Goal: Task Accomplishment & Management: Manage account settings

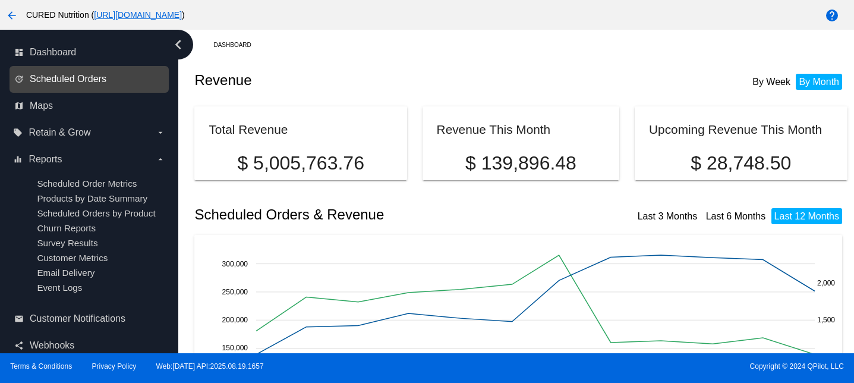
click at [30, 81] on span "Scheduled Orders" at bounding box center [68, 79] width 77 height 11
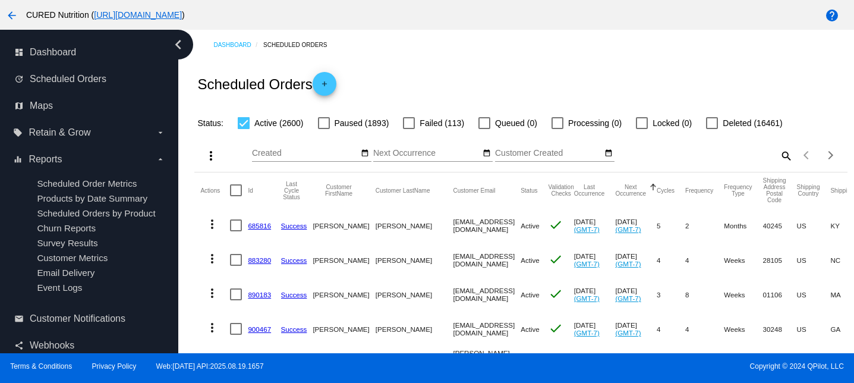
click at [787, 152] on mat-icon "search" at bounding box center [786, 155] width 14 height 18
click at [730, 155] on input "Search" at bounding box center [712, 154] width 162 height 10
paste input "[PERSON_NAME][EMAIL_ADDRESS][DOMAIN_NAME]"
type input "[PERSON_NAME][EMAIL_ADDRESS][DOMAIN_NAME]"
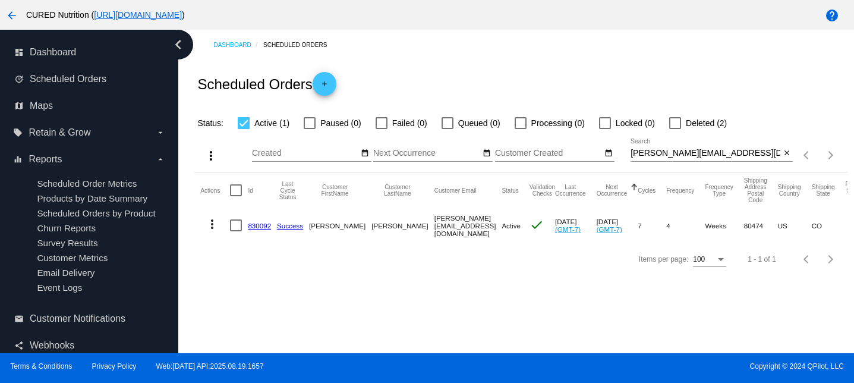
click at [261, 227] on link "830092" at bounding box center [259, 226] width 23 height 8
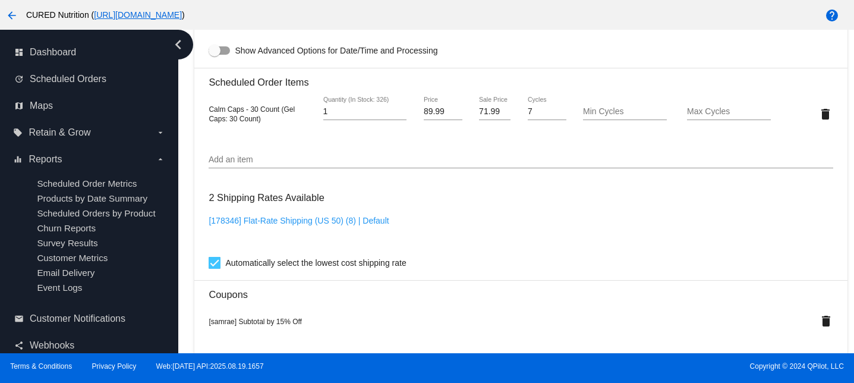
scroll to position [826, 0]
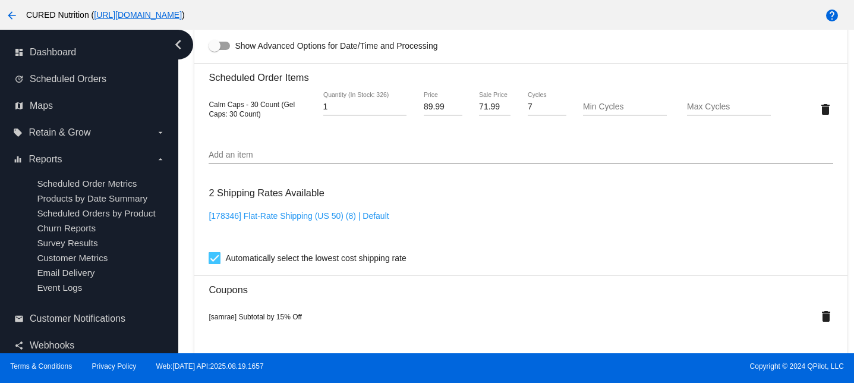
click at [495, 112] on input "71.99" at bounding box center [495, 107] width 32 height 10
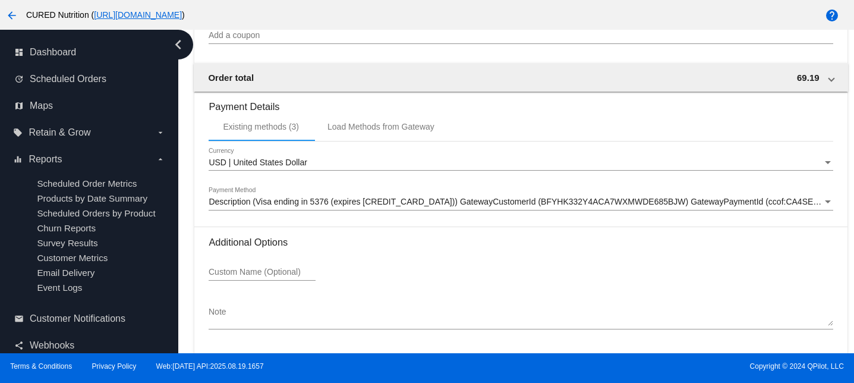
scroll to position [1201, 0]
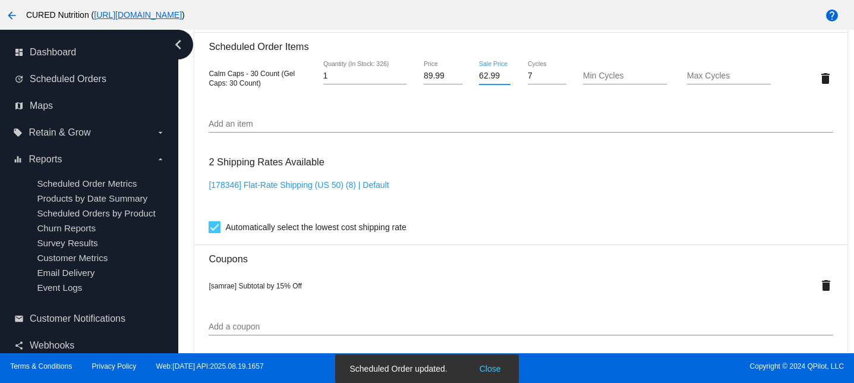
scroll to position [110, 0]
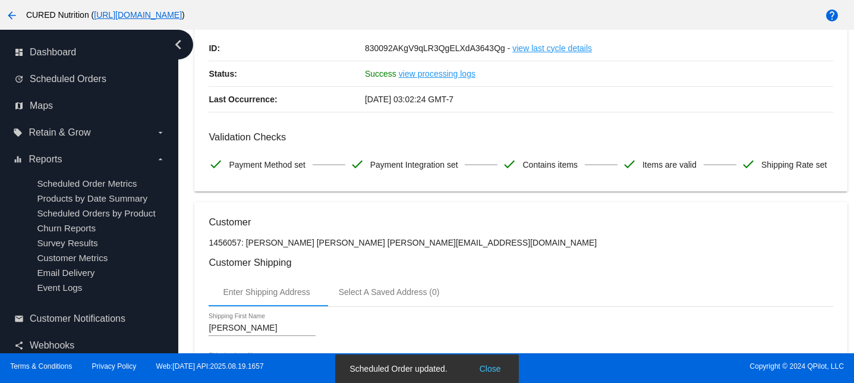
type input "62.99"
